Goal: Task Accomplishment & Management: Complete application form

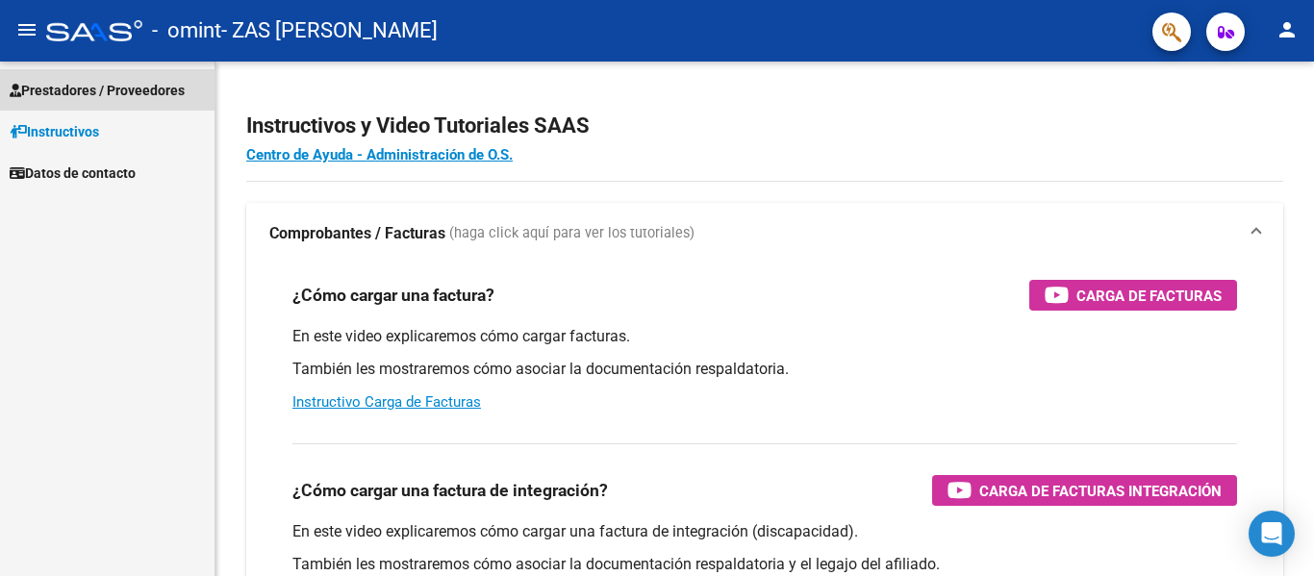
click at [158, 87] on span "Prestadores / Proveedores" at bounding box center [97, 90] width 175 height 21
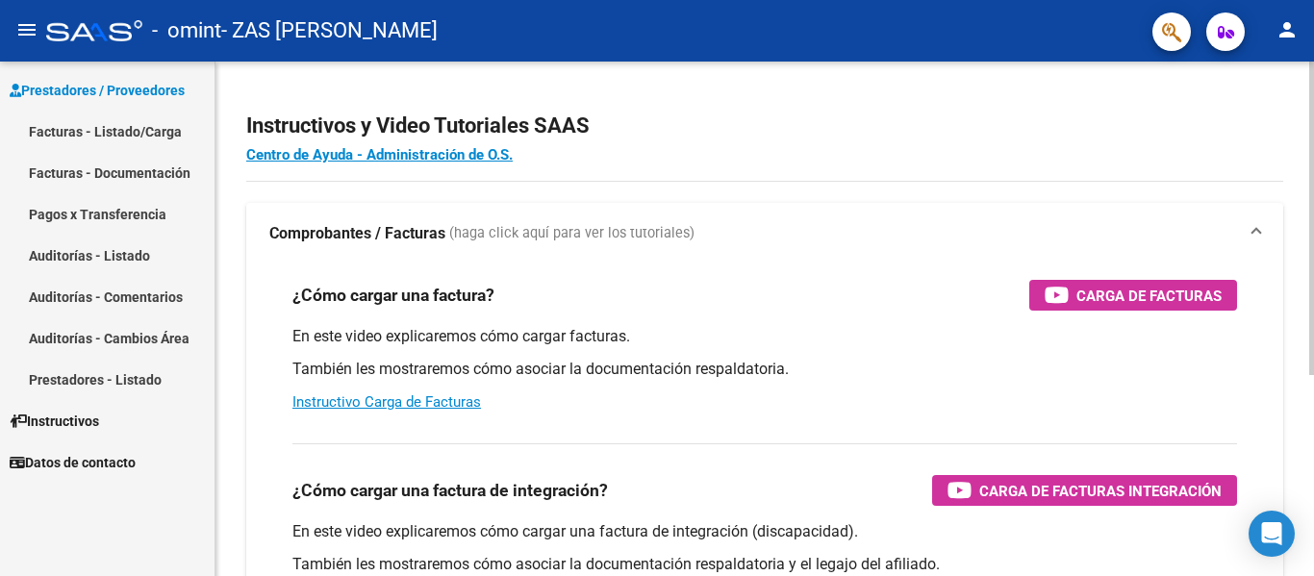
click at [1293, 129] on div "Instructivos y Video Tutoriales SAAS Centro de Ayuda - Administración de O.S. C…" at bounding box center [765, 484] width 1099 height 844
click at [1313, 135] on div at bounding box center [1311, 219] width 5 height 314
click at [1313, 89] on div at bounding box center [1311, 219] width 5 height 314
click at [117, 147] on link "Facturas - Listado/Carga" at bounding box center [107, 131] width 215 height 41
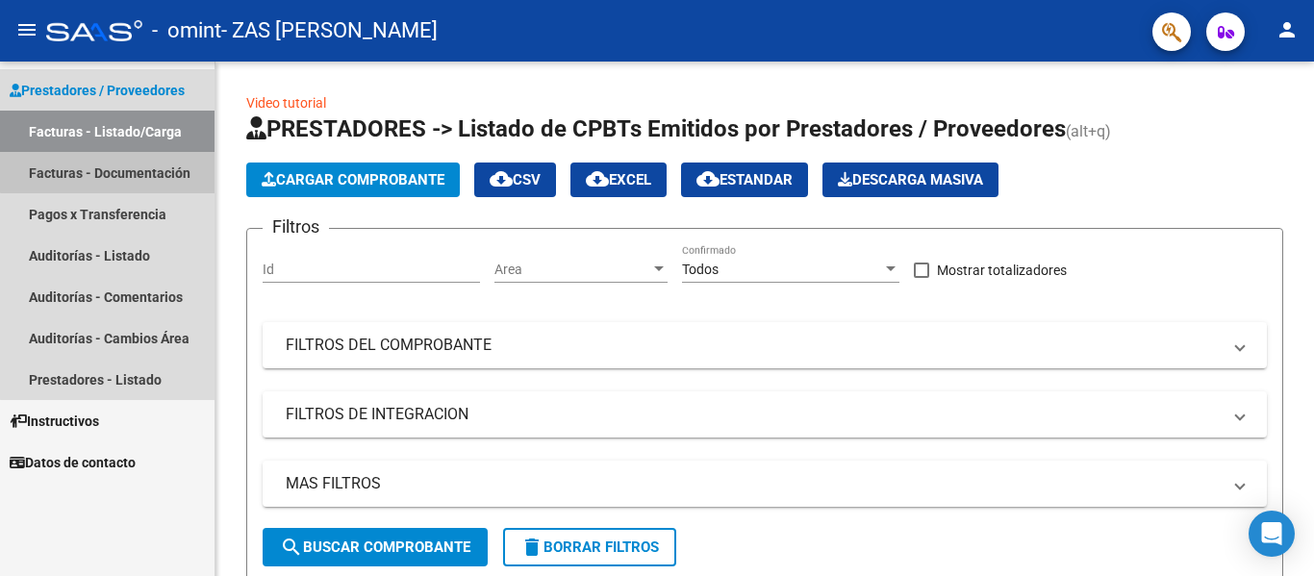
click at [135, 165] on link "Facturas - Documentación" at bounding box center [107, 172] width 215 height 41
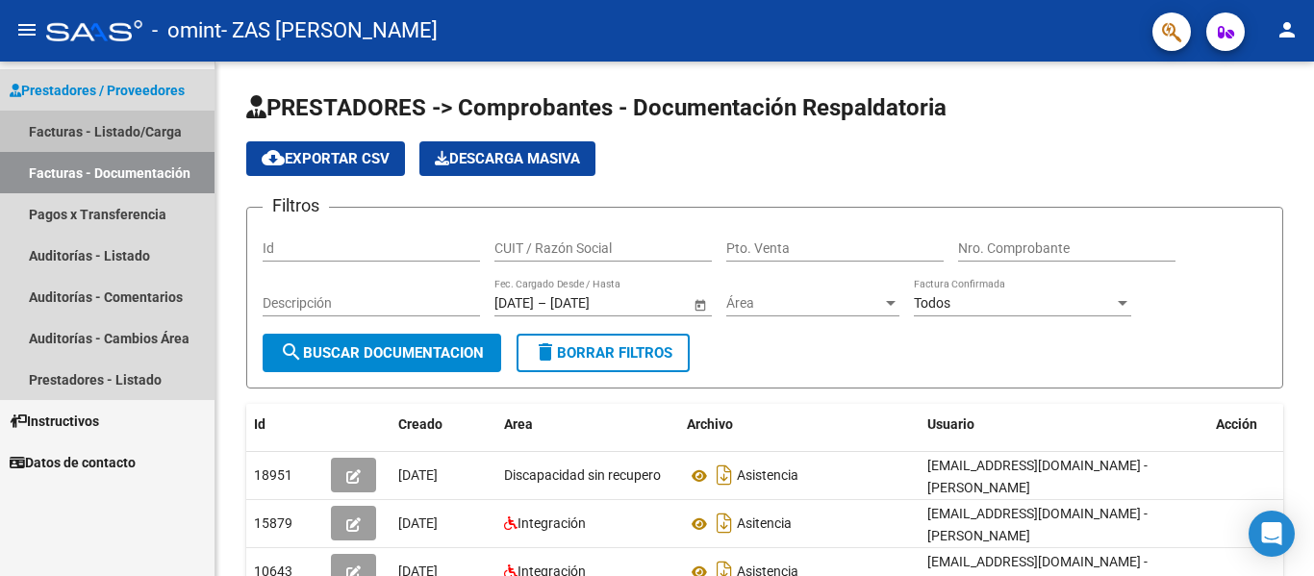
click at [98, 137] on link "Facturas - Listado/Carga" at bounding box center [107, 131] width 215 height 41
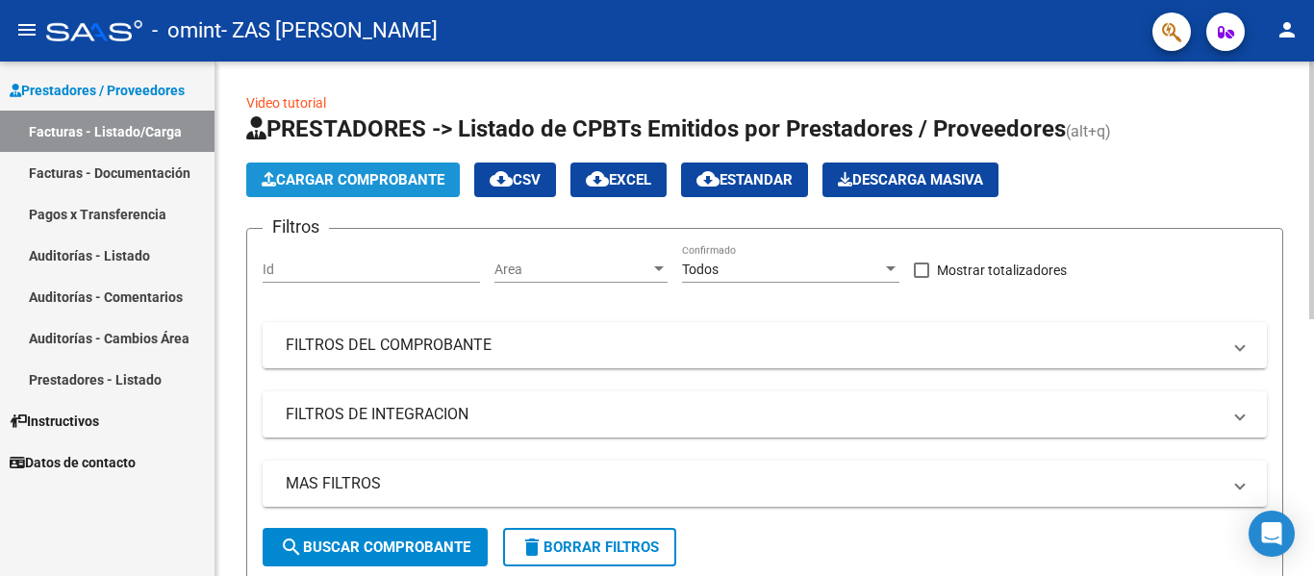
click at [384, 171] on span "Cargar Comprobante" at bounding box center [353, 179] width 183 height 17
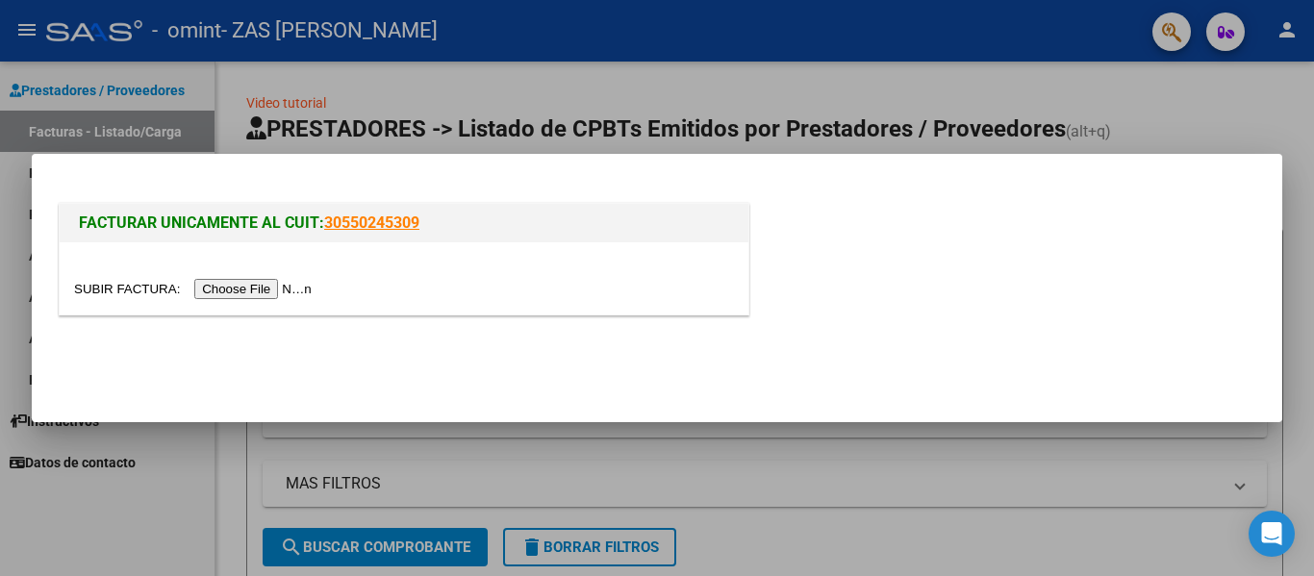
click at [283, 285] on input "file" at bounding box center [195, 289] width 243 height 20
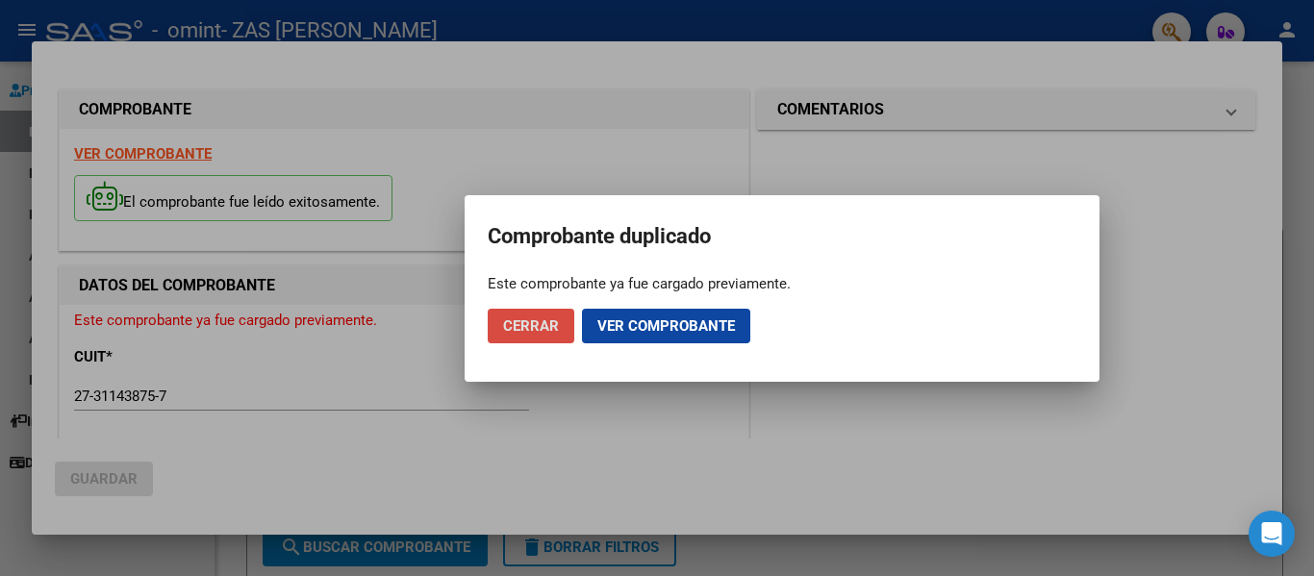
click at [525, 335] on button "Cerrar" at bounding box center [531, 326] width 87 height 35
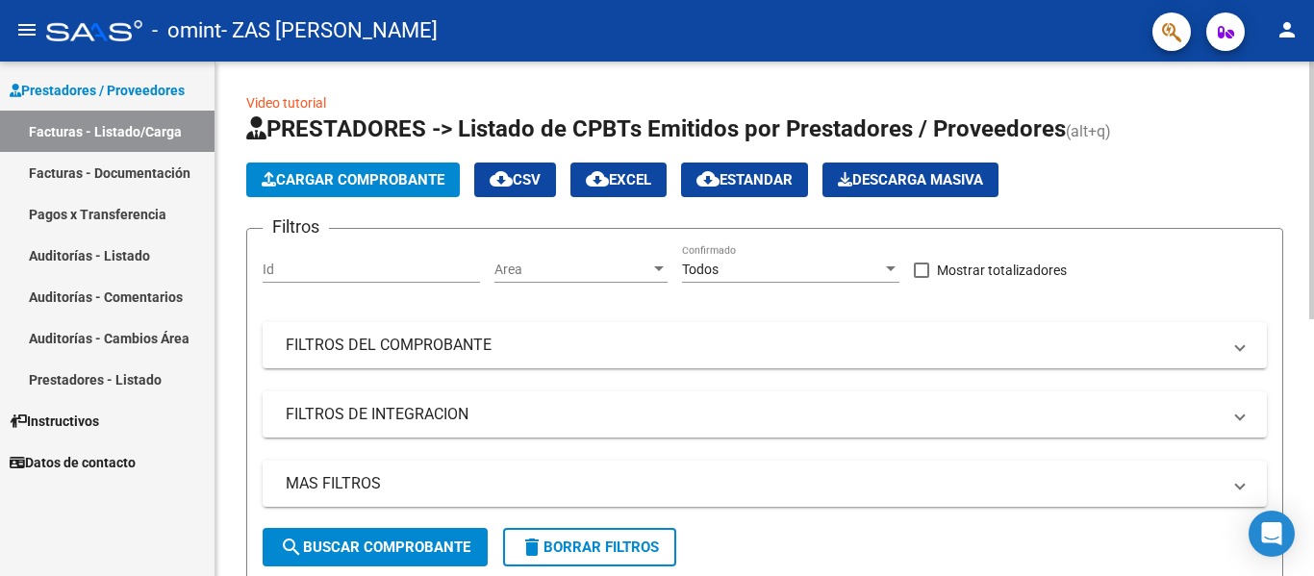
scroll to position [513, 0]
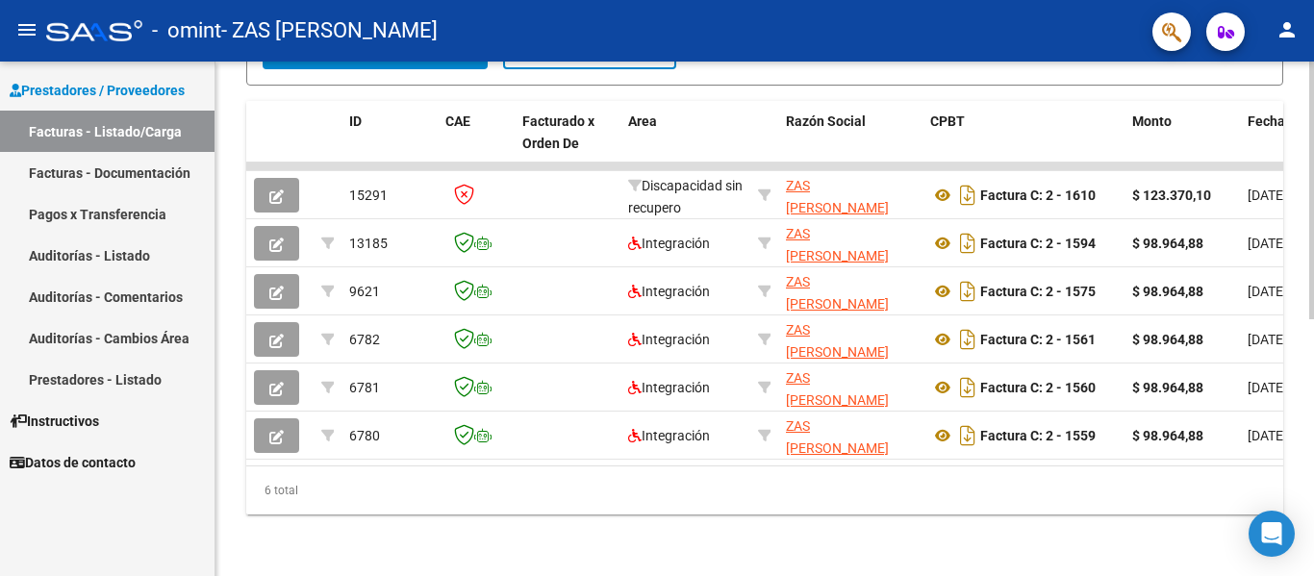
click at [1313, 560] on div at bounding box center [1311, 319] width 5 height 515
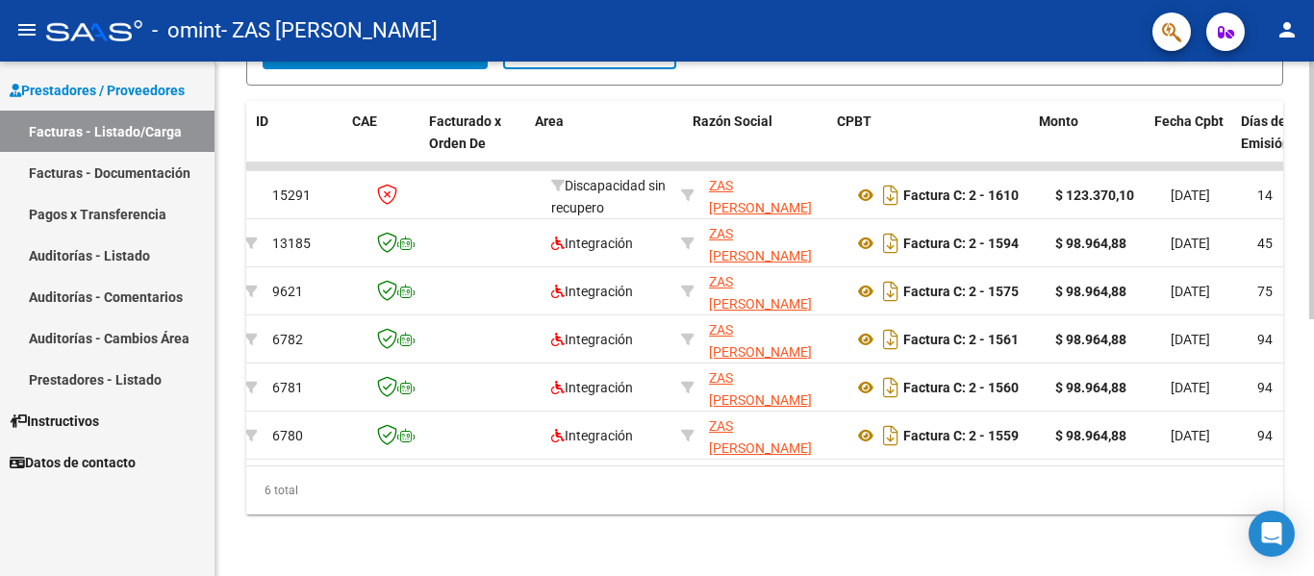
scroll to position [0, 115]
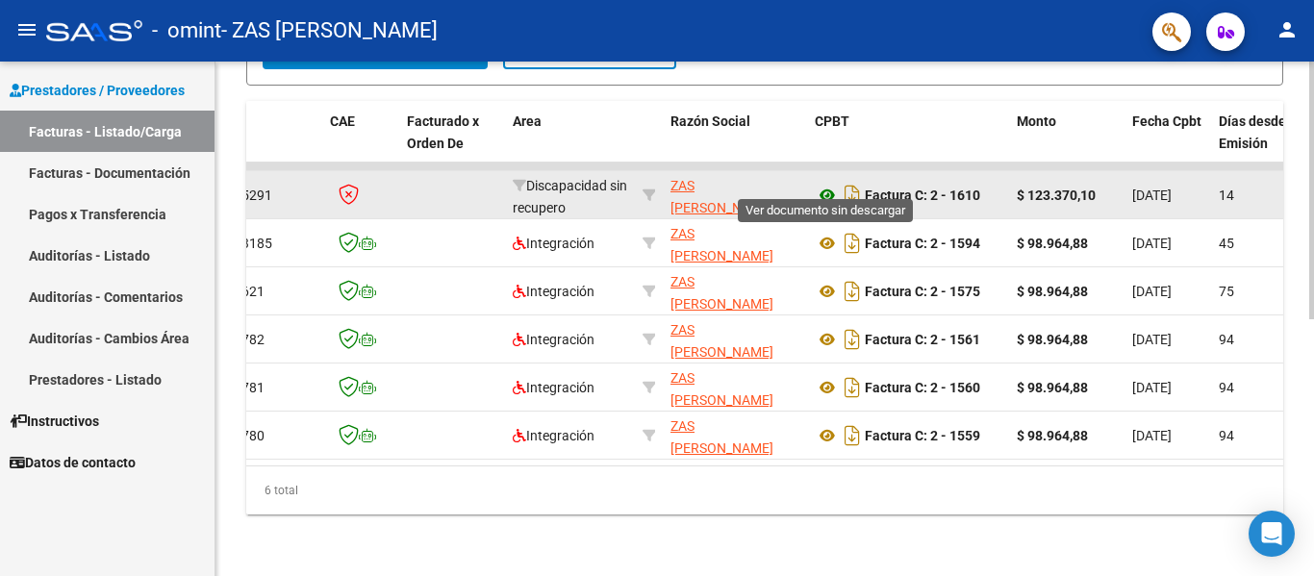
click at [825, 184] on icon at bounding box center [827, 195] width 25 height 23
click at [815, 188] on link at bounding box center [827, 195] width 25 height 15
click at [377, 184] on div at bounding box center [361, 195] width 62 height 22
click at [262, 188] on span "15291" at bounding box center [253, 195] width 38 height 15
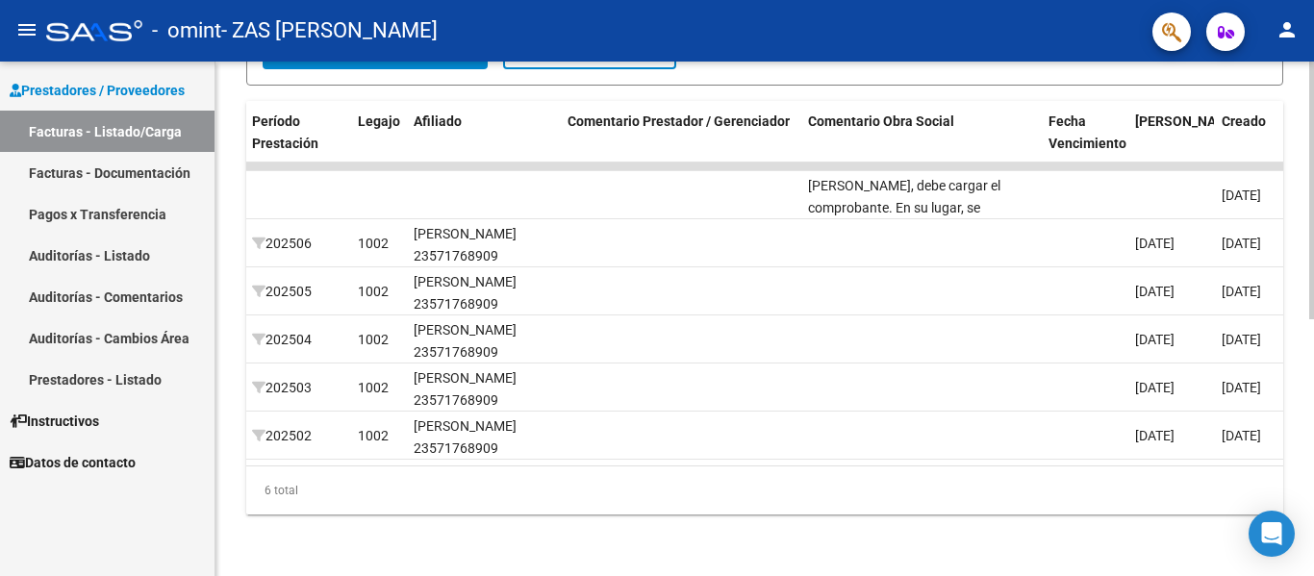
scroll to position [0, 2592]
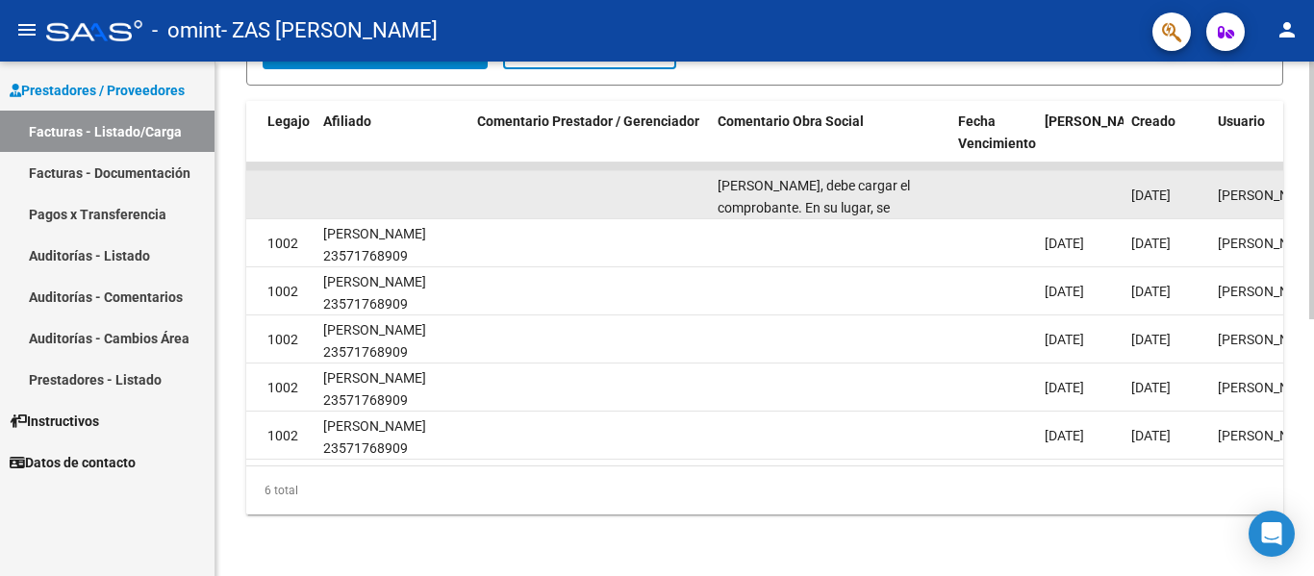
click at [822, 182] on div "[PERSON_NAME], debe cargar el comprobante. En su lugar, se visualiza que subió …" at bounding box center [830, 195] width 225 height 40
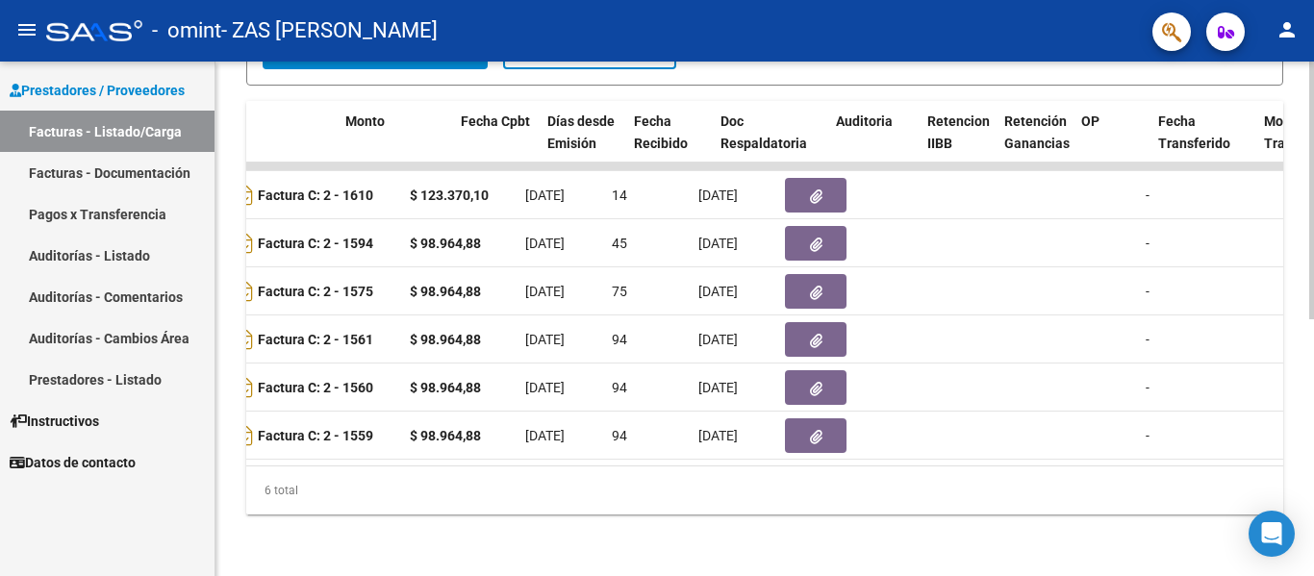
scroll to position [0, 710]
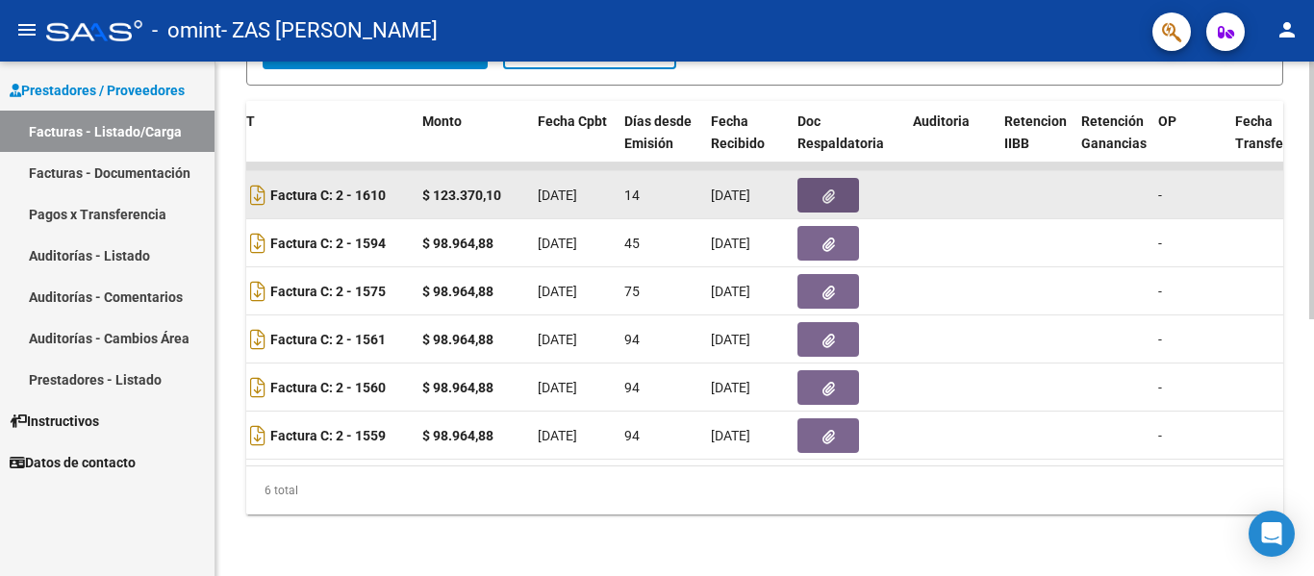
click at [813, 178] on button "button" at bounding box center [829, 195] width 62 height 35
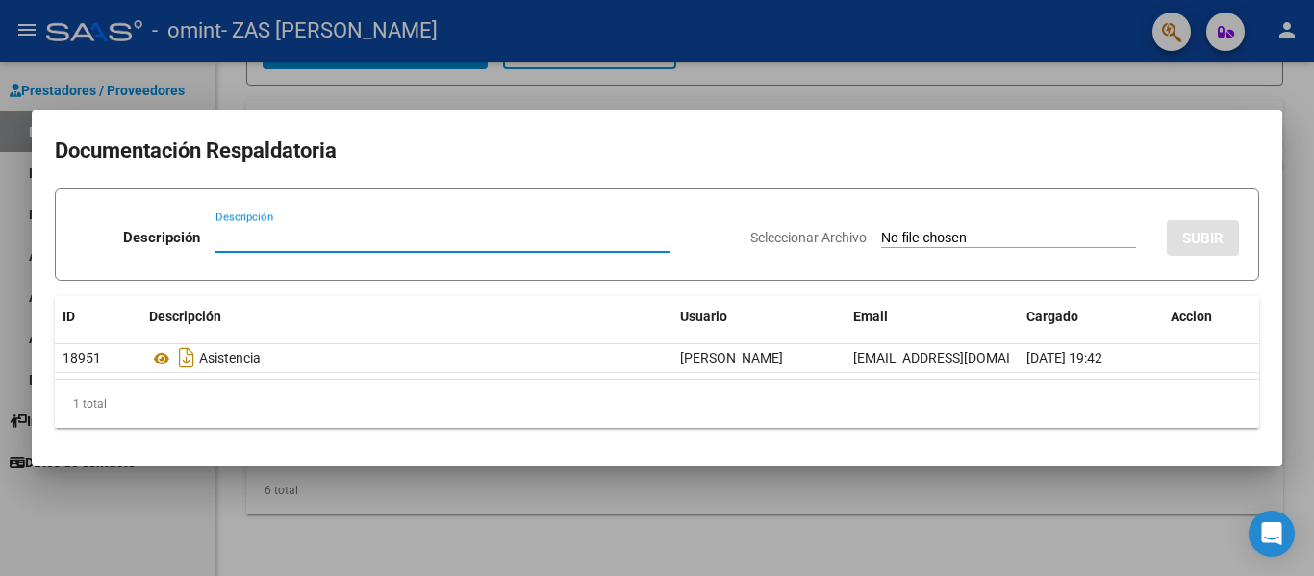
click at [308, 230] on input "Descripción" at bounding box center [443, 237] width 455 height 17
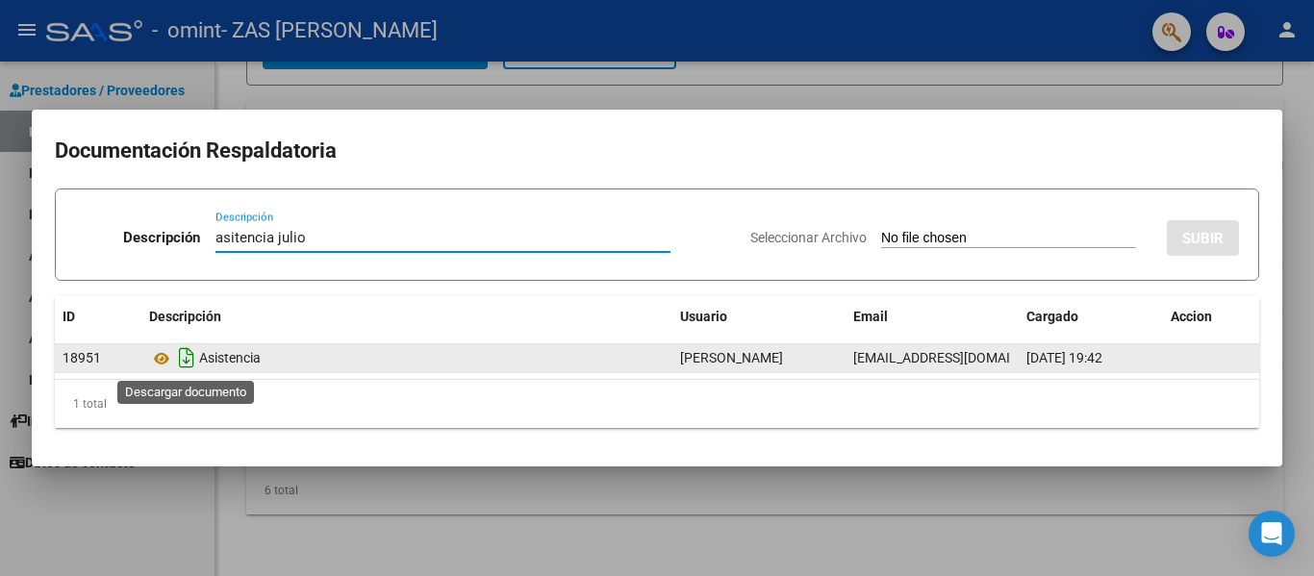
type input "asitencia julio"
click at [190, 362] on icon "Descargar documento" at bounding box center [186, 358] width 25 height 31
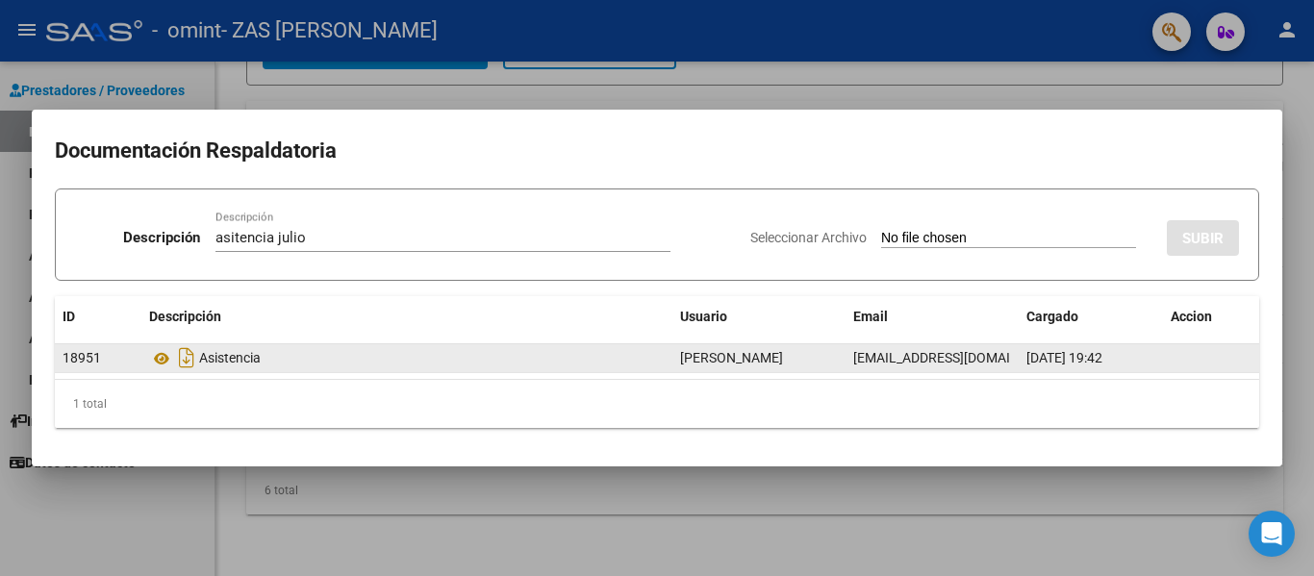
click at [855, 227] on div "Seleccionar Archivo SUBIR" at bounding box center [994, 234] width 489 height 59
click at [785, 236] on span "Seleccionar Archivo" at bounding box center [808, 237] width 116 height 15
click at [881, 236] on input "Seleccionar Archivo" at bounding box center [1008, 239] width 255 height 18
type input "C:\fakepath\FC [PERSON_NAME]pdf"
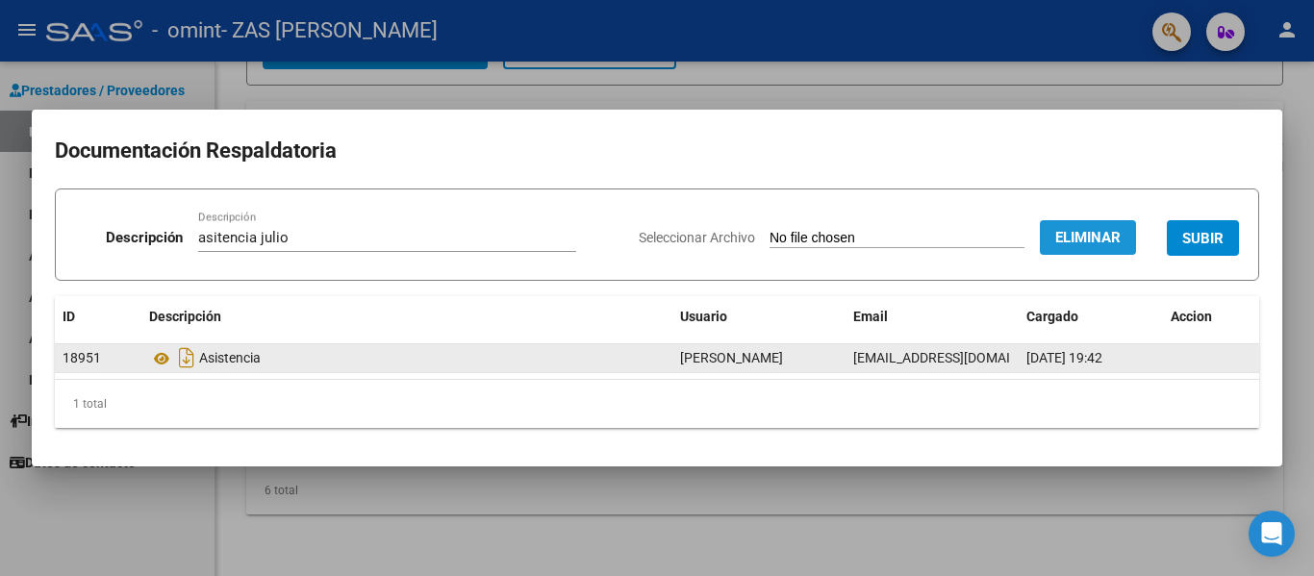
click at [1106, 250] on button "Eliminar" at bounding box center [1088, 237] width 96 height 35
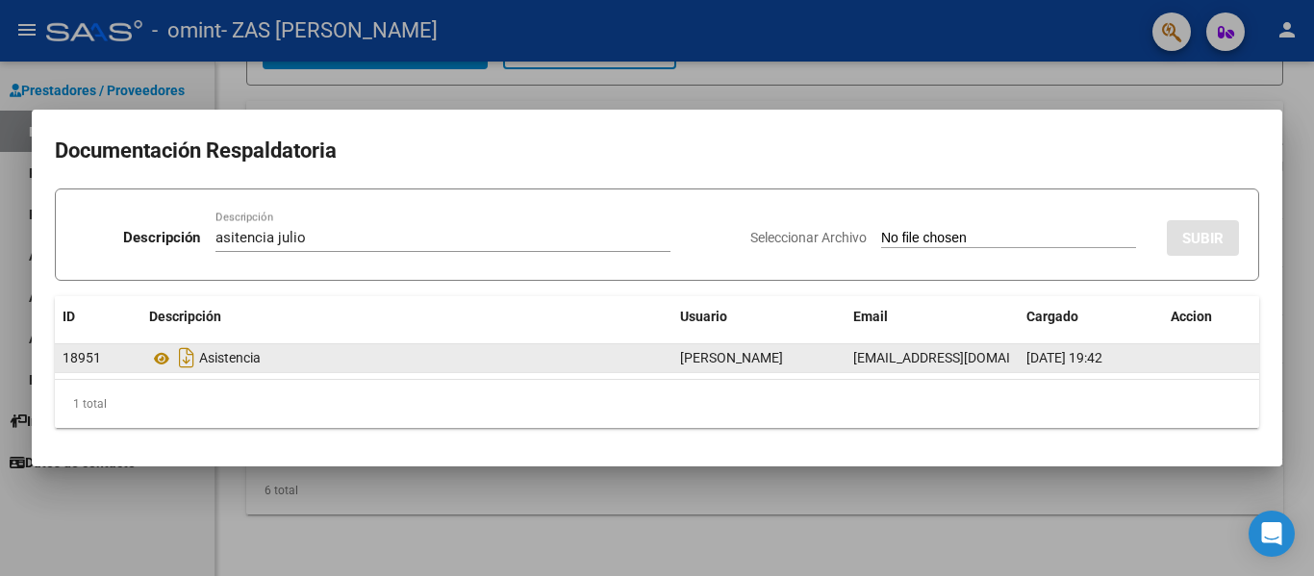
click at [758, 232] on span "Seleccionar Archivo" at bounding box center [808, 237] width 116 height 15
click at [881, 232] on input "Seleccionar Archivo" at bounding box center [1008, 239] width 255 height 18
type input "C:\fakepath\[PERSON_NAME] asitencia julio.pdf"
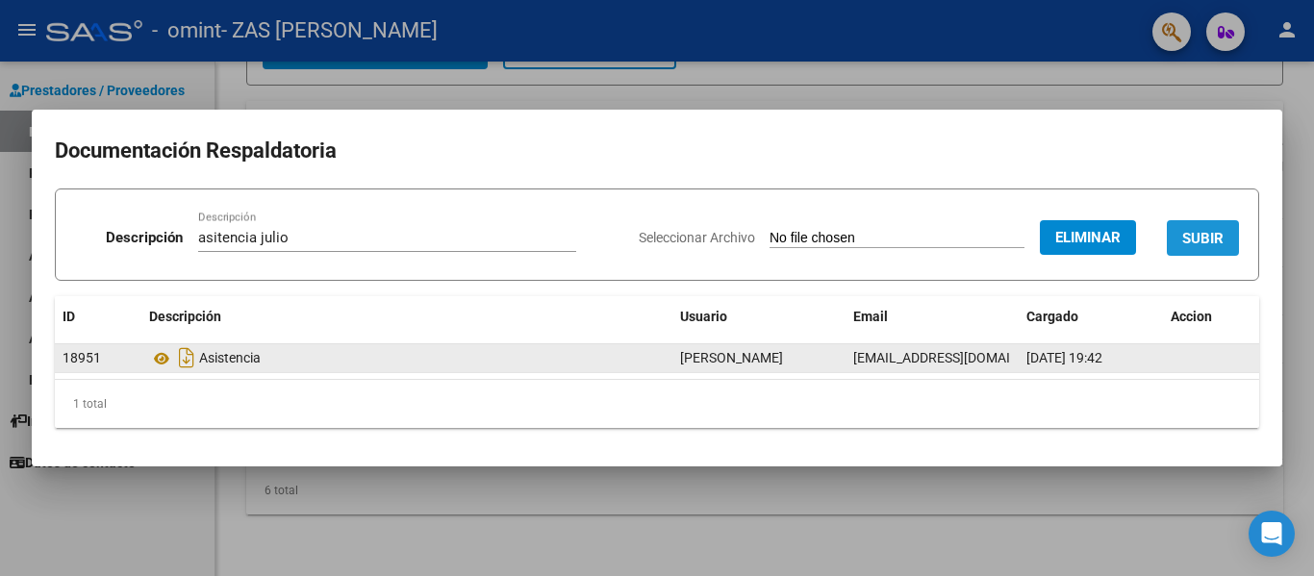
click at [1221, 230] on span "SUBIR" at bounding box center [1202, 238] width 41 height 17
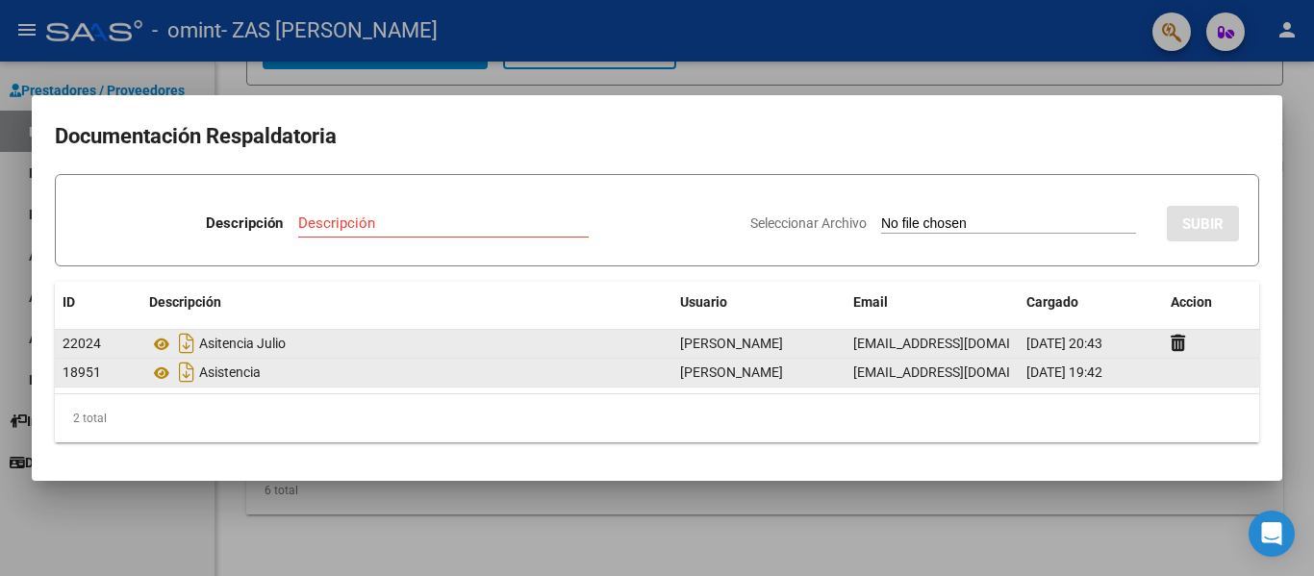
click at [1170, 373] on datatable-body-cell at bounding box center [1211, 373] width 96 height 28
click at [165, 364] on icon at bounding box center [161, 373] width 25 height 23
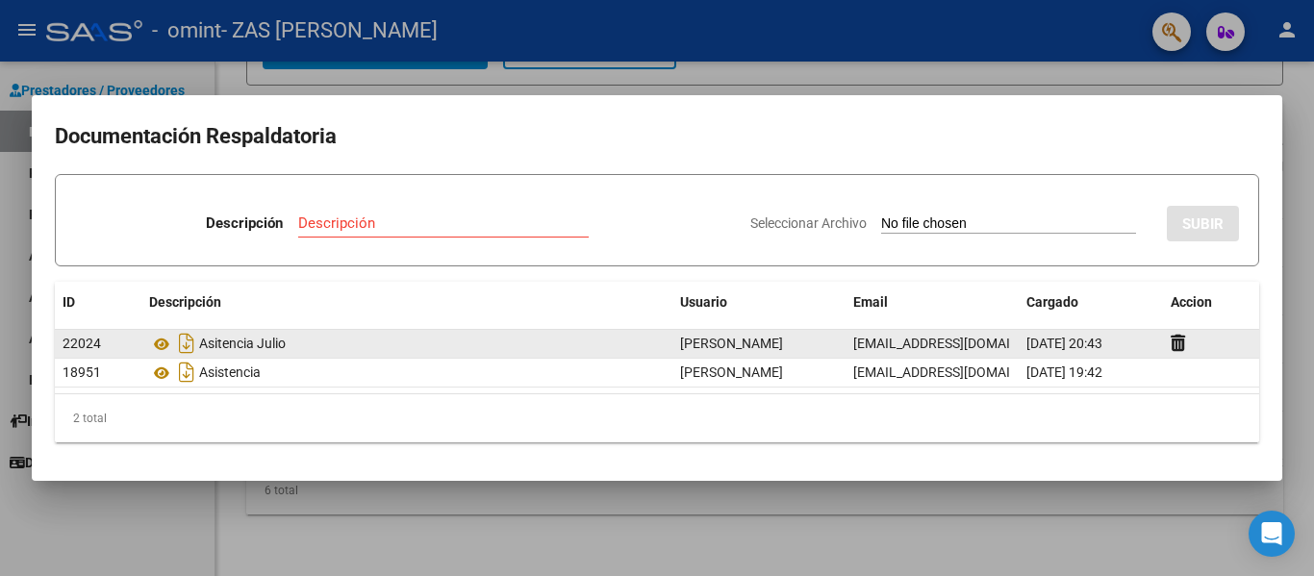
click at [455, 397] on div "2 total" at bounding box center [657, 418] width 1205 height 48
click at [1284, 95] on div at bounding box center [657, 288] width 1314 height 576
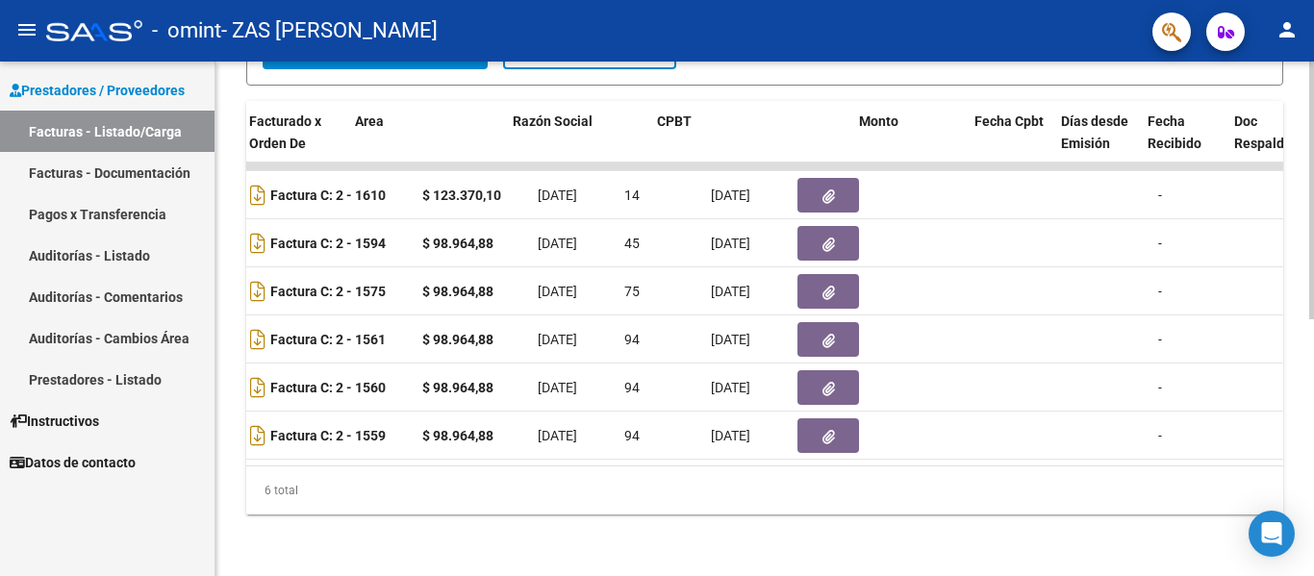
scroll to position [0, 0]
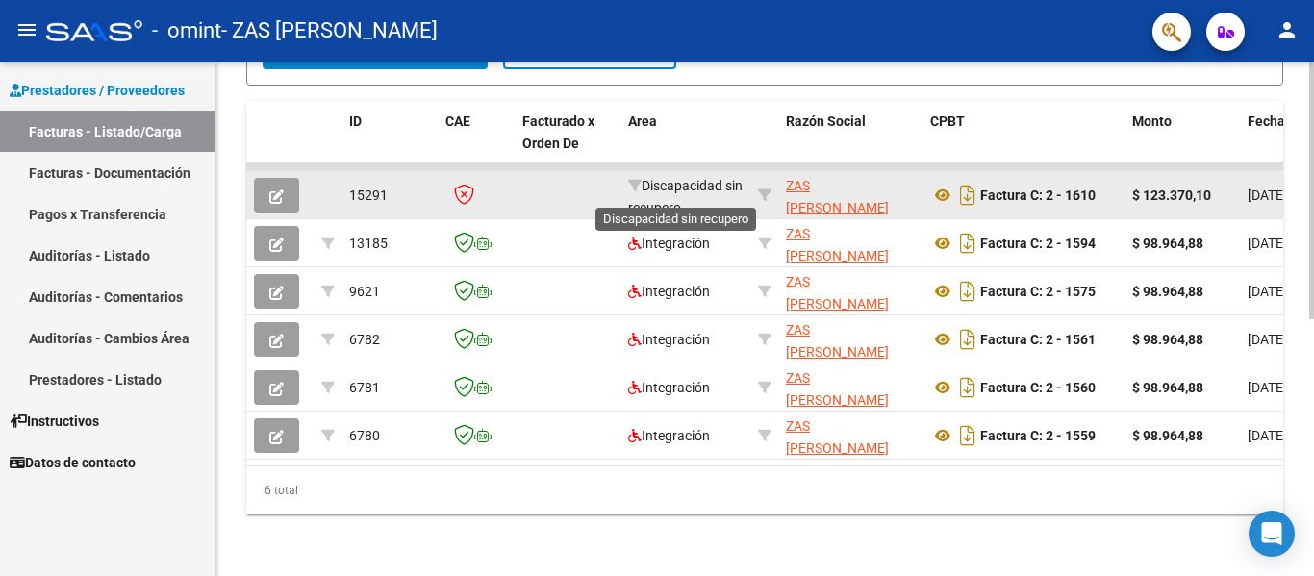
click at [666, 199] on span "Discapacidad sin recupero" at bounding box center [685, 197] width 114 height 38
click at [666, 199] on datatable-body-cell "Discapacidad sin recupero" at bounding box center [686, 194] width 130 height 47
click at [292, 178] on button "button" at bounding box center [276, 195] width 45 height 35
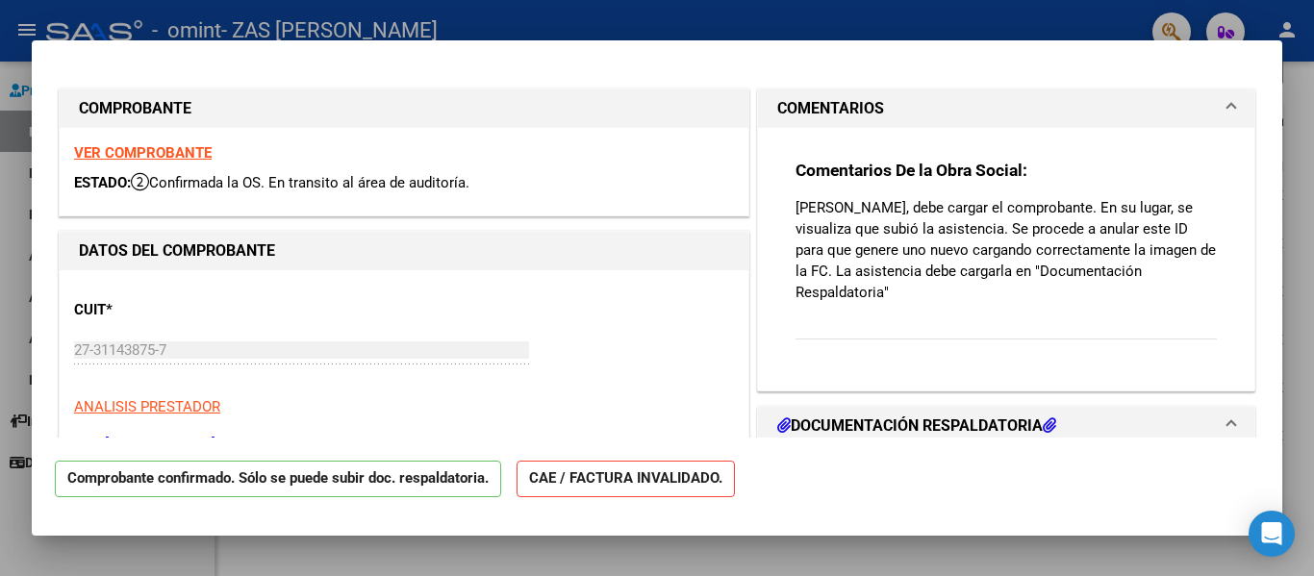
click at [1233, 110] on mat-expansion-panel-header "COMENTARIOS" at bounding box center [1006, 108] width 496 height 38
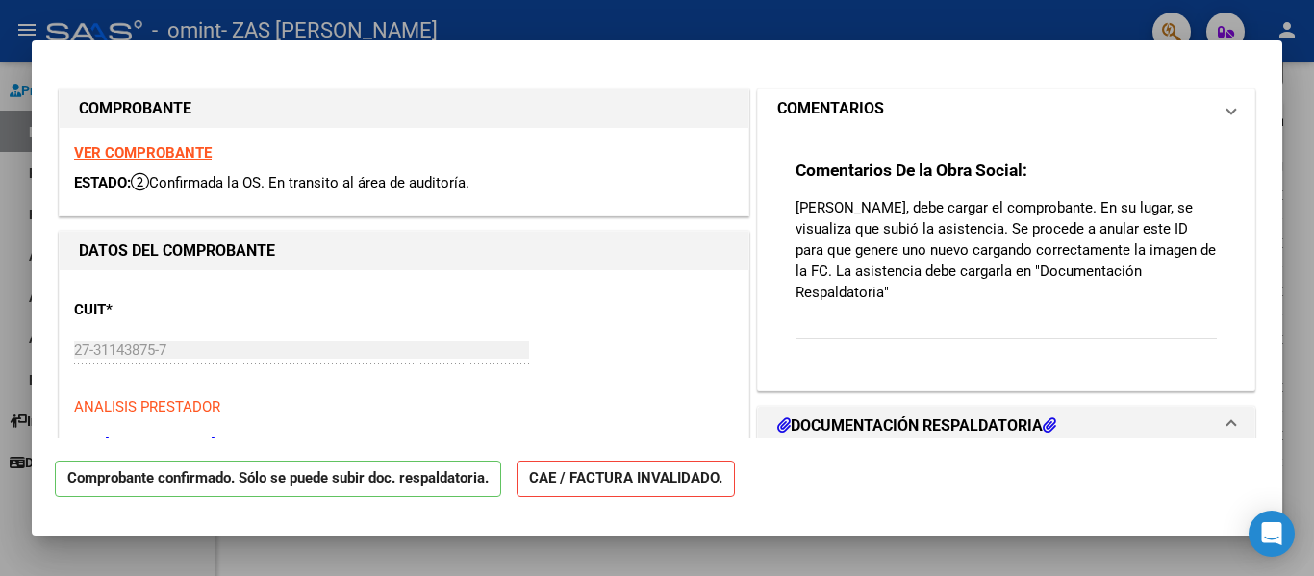
click at [1233, 110] on mat-expansion-panel-header "COMENTARIOS" at bounding box center [1006, 108] width 496 height 38
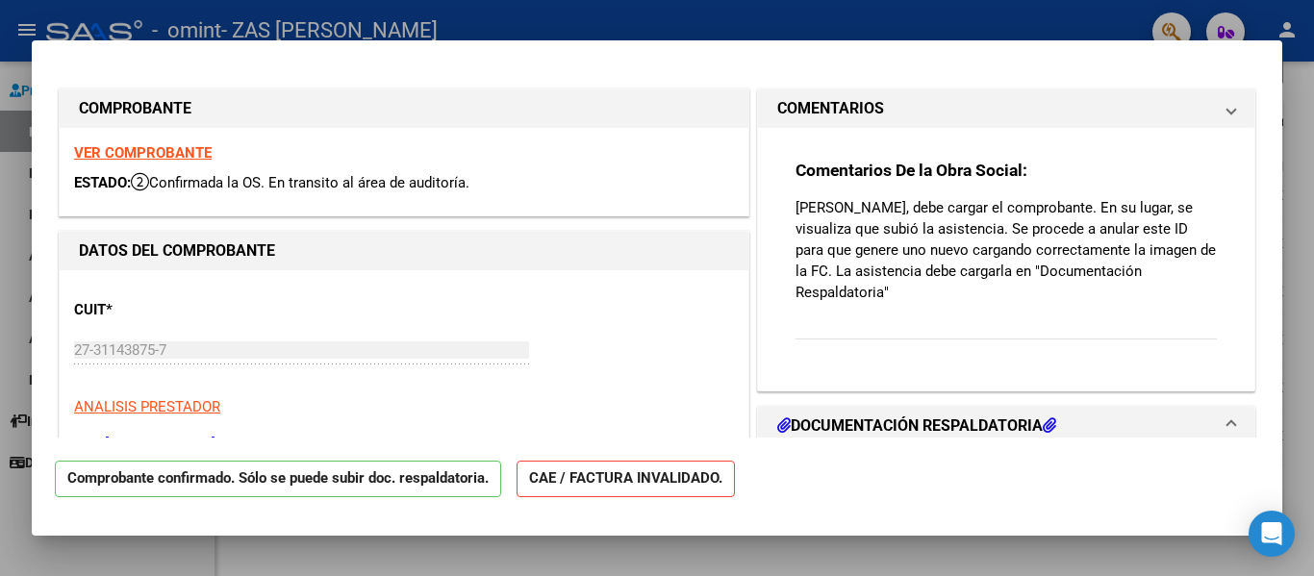
click at [1233, 110] on mat-expansion-panel-header "COMENTARIOS" at bounding box center [1006, 108] width 496 height 38
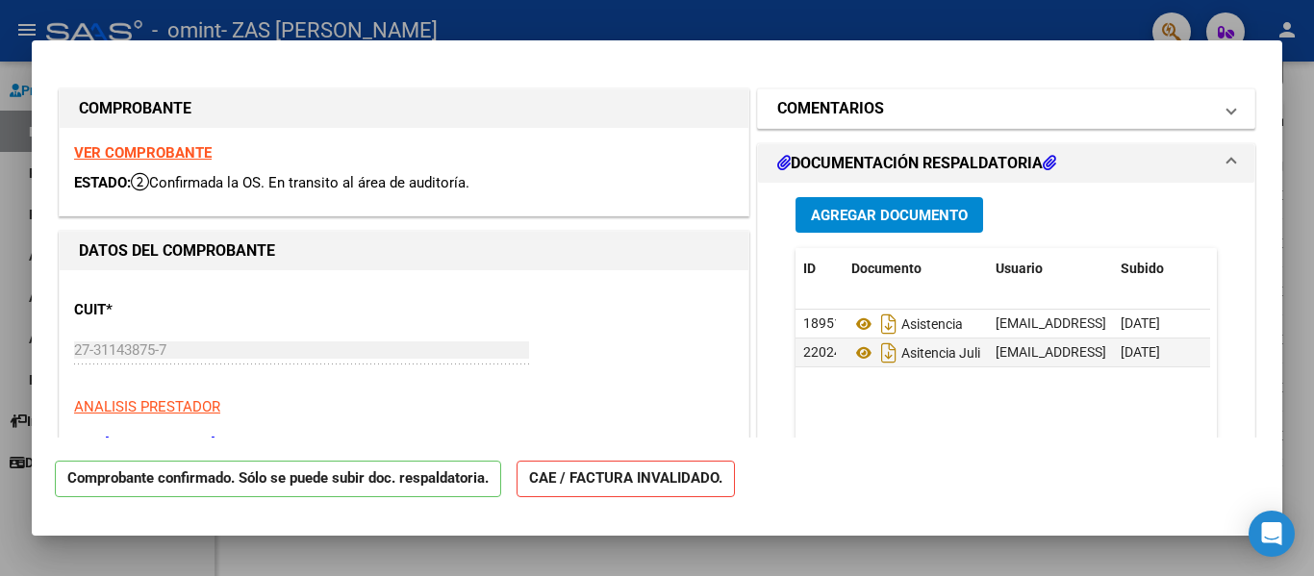
click at [1233, 110] on mat-expansion-panel-header "COMENTARIOS" at bounding box center [1006, 108] width 496 height 38
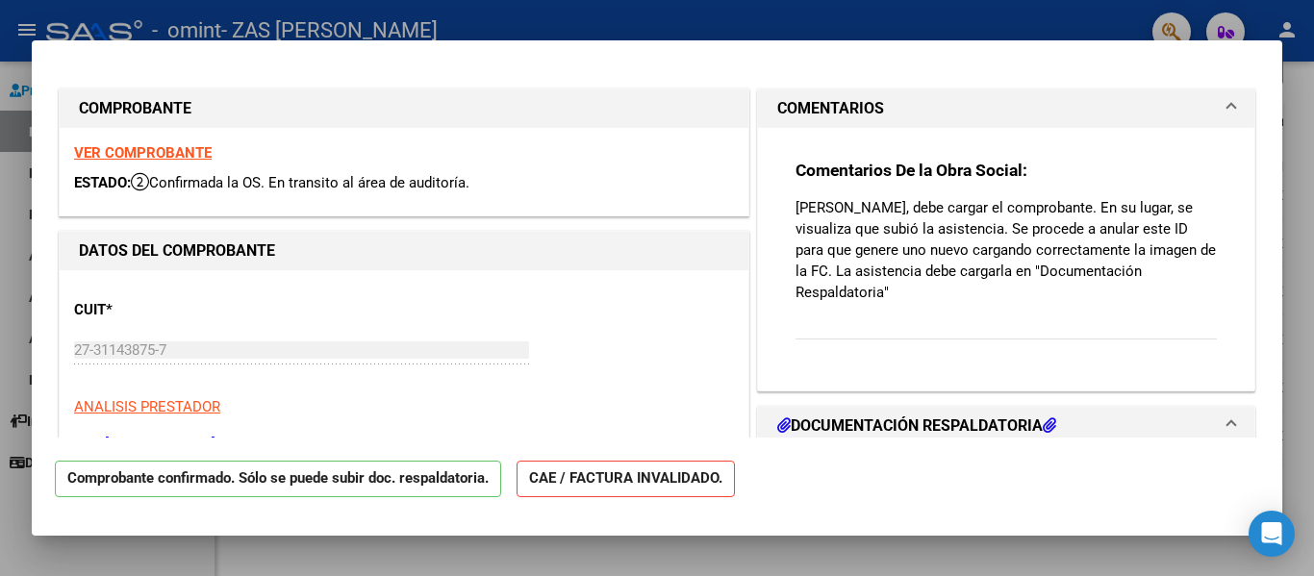
click at [1281, 56] on mat-dialog-container "COMPROBANTE VER COMPROBANTE ESTADO: Confirmada la OS. En transito al área de au…" at bounding box center [657, 288] width 1251 height 496
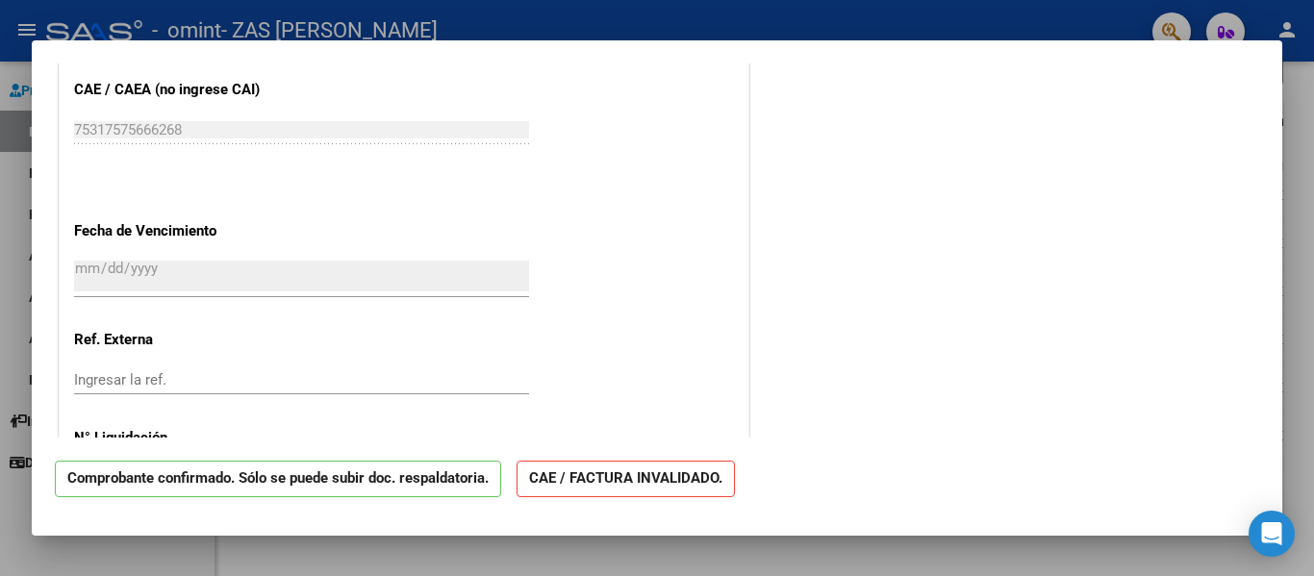
scroll to position [1090, 0]
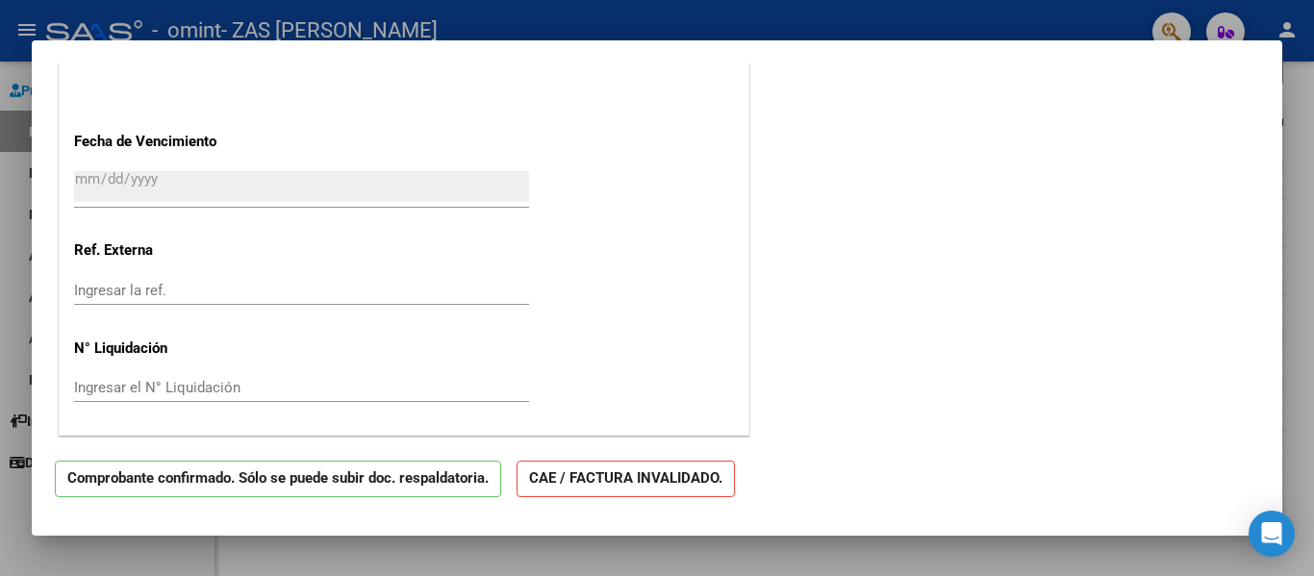
click at [1267, 77] on mat-dialog-content "COMPROBANTE VER COMPROBANTE ESTADO: Confirmada la OS. En transito al área de au…" at bounding box center [657, 250] width 1251 height 374
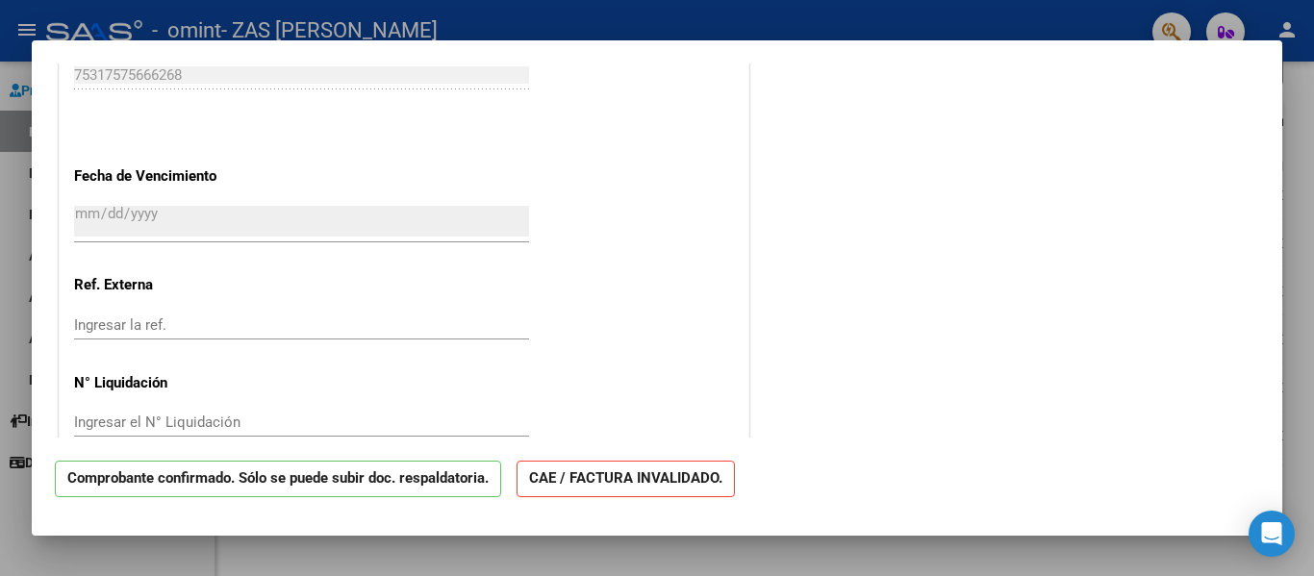
click at [1267, 77] on mat-dialog-content "COMPROBANTE VER COMPROBANTE ESTADO: Confirmada la OS. En transito al área de au…" at bounding box center [657, 250] width 1251 height 374
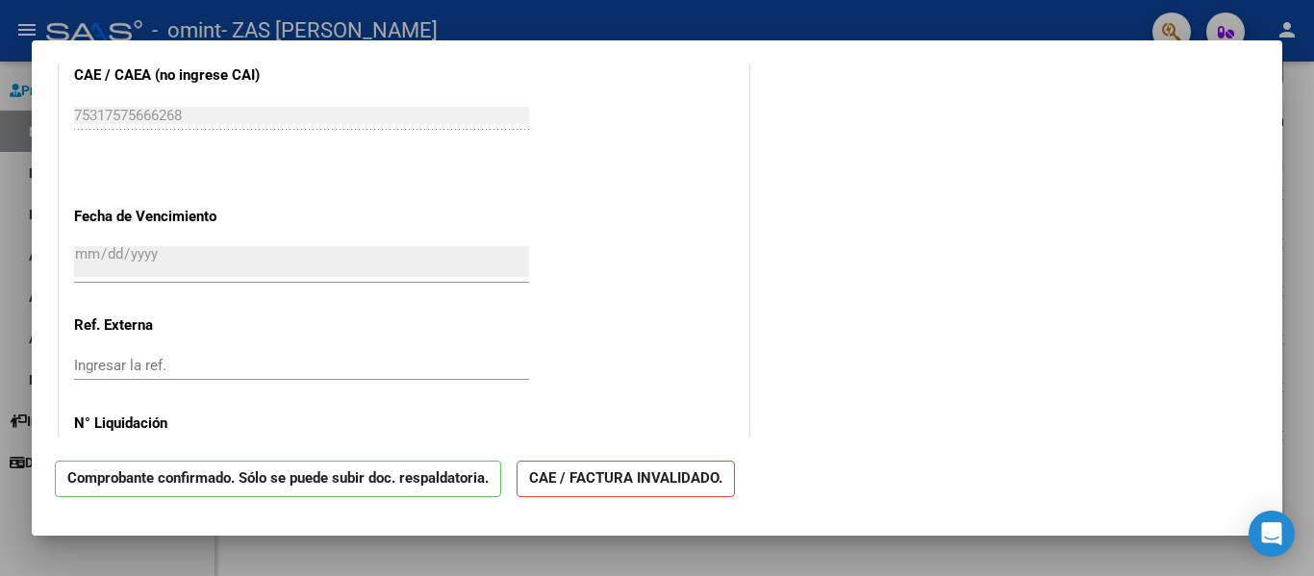
scroll to position [957, 0]
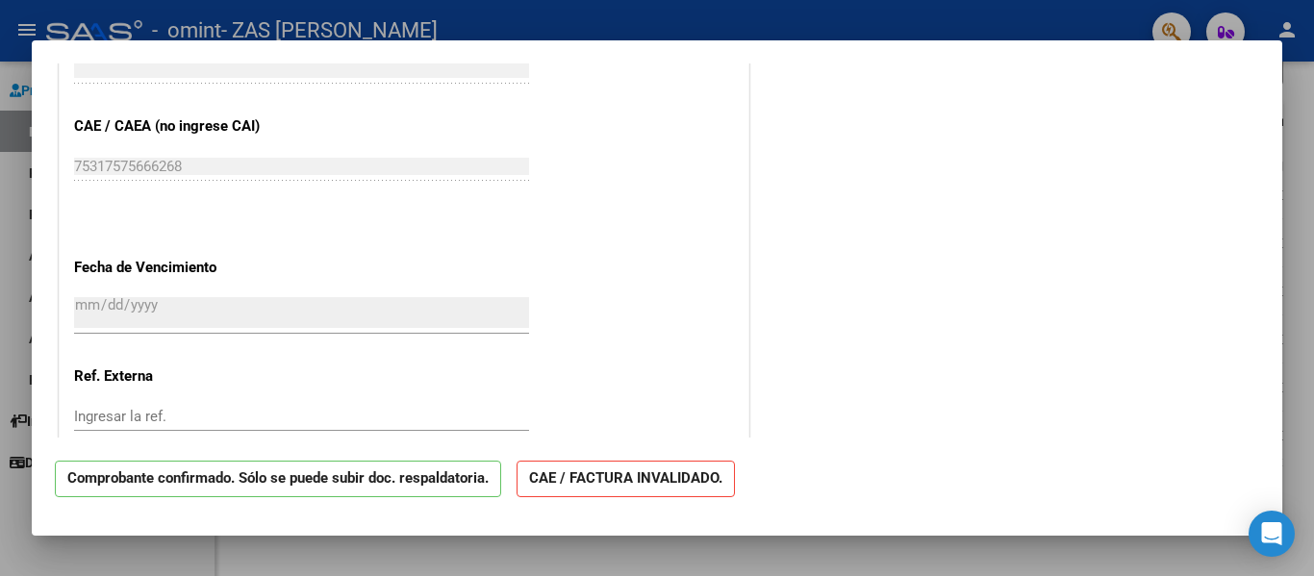
click at [1267, 77] on mat-dialog-content "COMPROBANTE VER COMPROBANTE ESTADO: Confirmada la OS. En transito al área de au…" at bounding box center [657, 250] width 1251 height 374
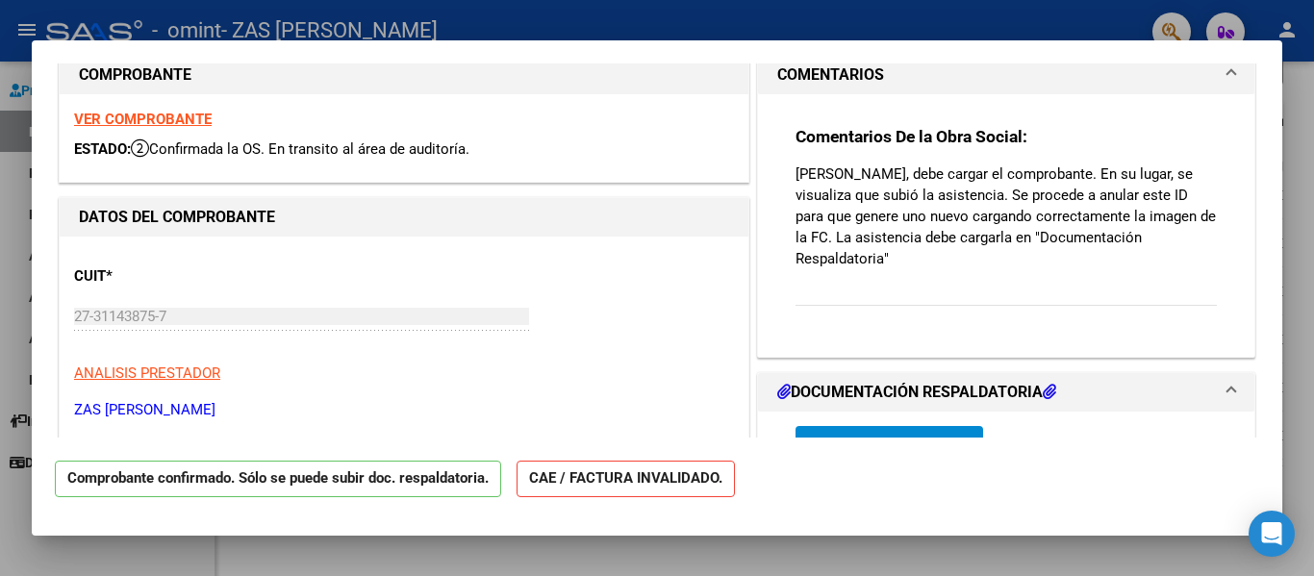
scroll to position [0, 0]
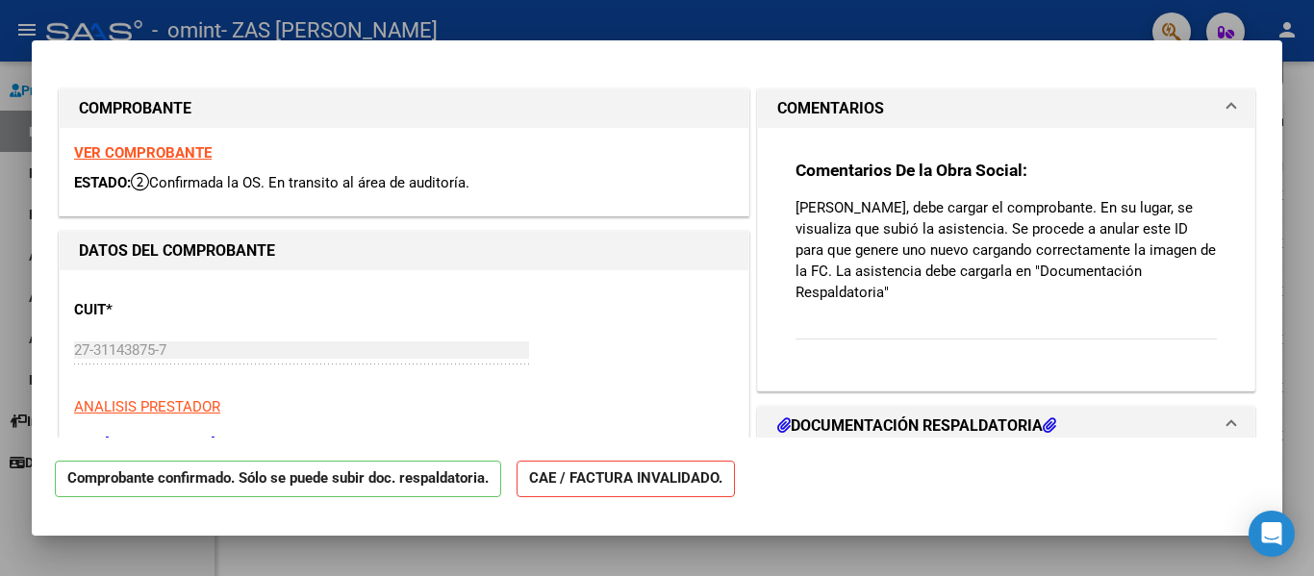
click at [552, 180] on div "ESTADO: Confirmada la OS. En transito al área de auditoría." at bounding box center [404, 183] width 660 height 22
click at [1313, 148] on div at bounding box center [657, 288] width 1314 height 576
type input "$ 0,00"
